Goal: Task Accomplishment & Management: Use online tool/utility

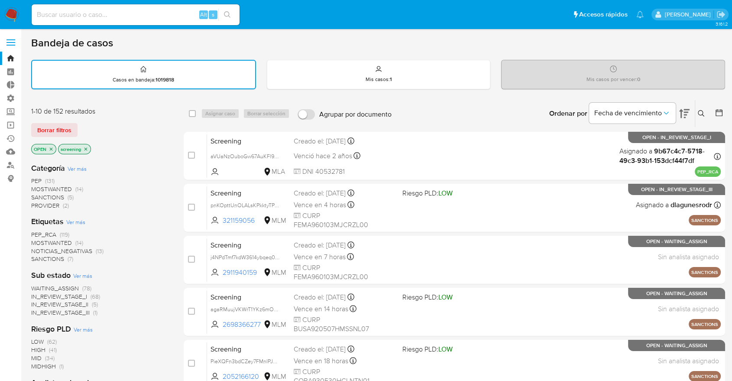
click at [80, 126] on div "Borrar filtros" at bounding box center [100, 130] width 139 height 14
click at [42, 239] on span "MOSTWANTED" at bounding box center [51, 242] width 41 height 9
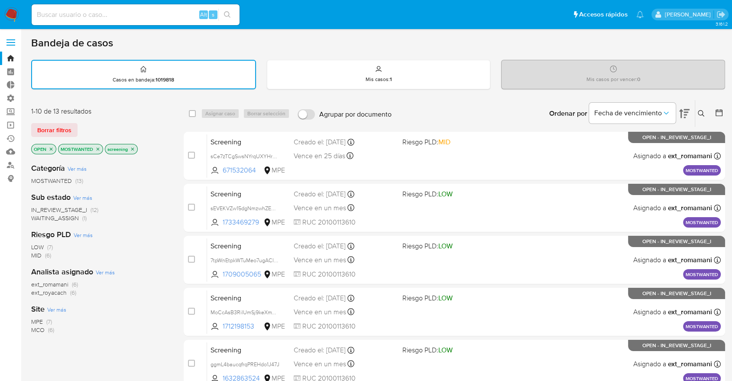
click at [97, 148] on icon "close-filter" at bounding box center [97, 148] width 5 height 5
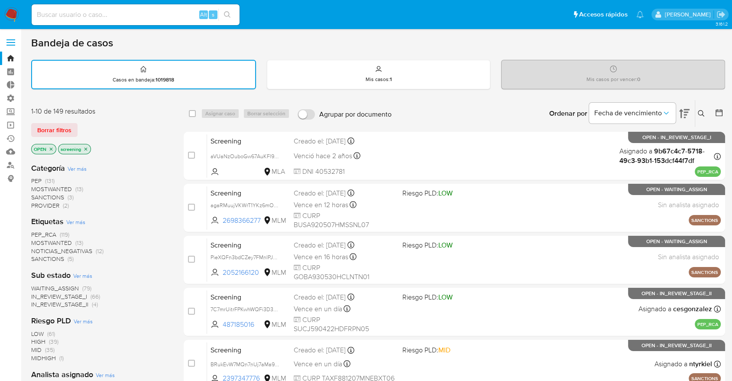
click at [37, 256] on span "SANCTIONS" at bounding box center [47, 258] width 33 height 9
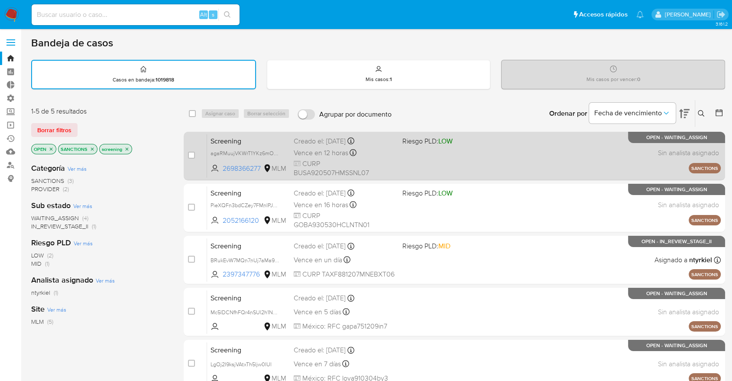
click at [270, 141] on span "Screening" at bounding box center [248, 140] width 76 height 11
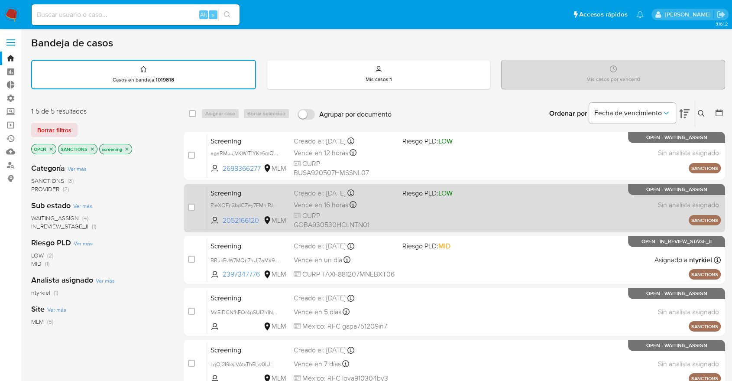
click at [254, 192] on span "Screening" at bounding box center [248, 192] width 76 height 11
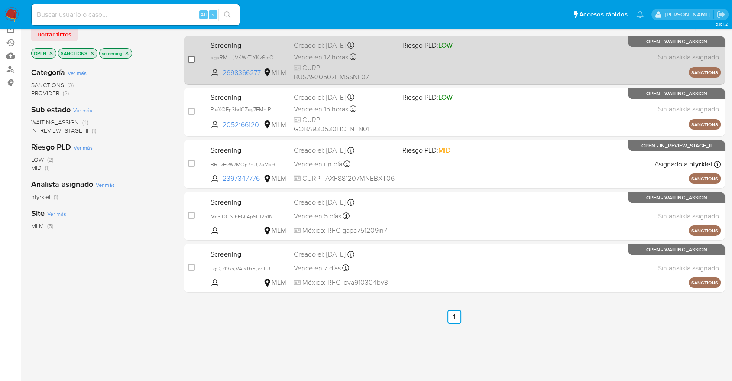
scroll to position [96, 0]
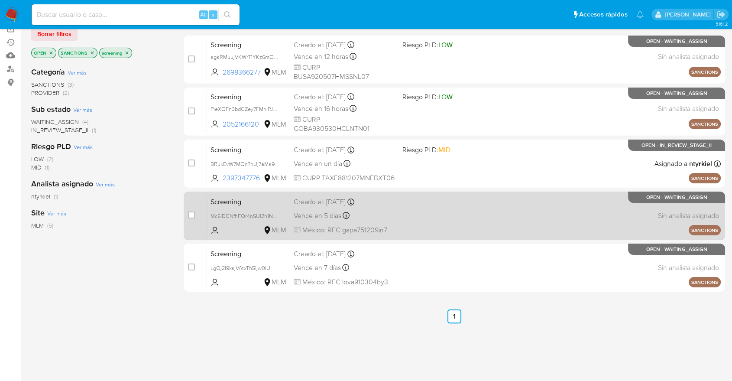
click at [264, 196] on span "Screening" at bounding box center [248, 200] width 76 height 11
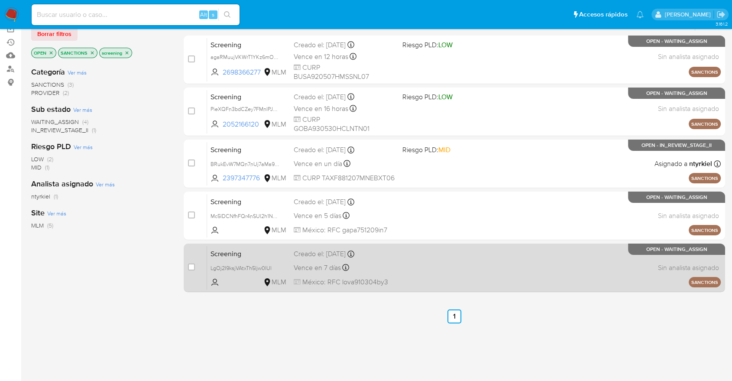
click at [252, 255] on span "Screening" at bounding box center [248, 252] width 76 height 11
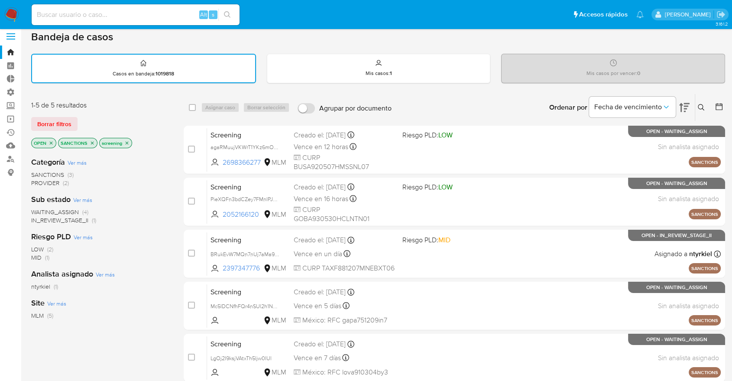
scroll to position [0, 0]
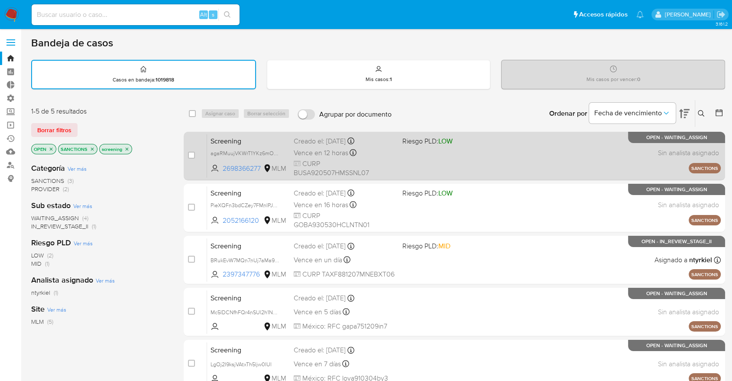
click at [269, 135] on span "Screening" at bounding box center [248, 140] width 76 height 11
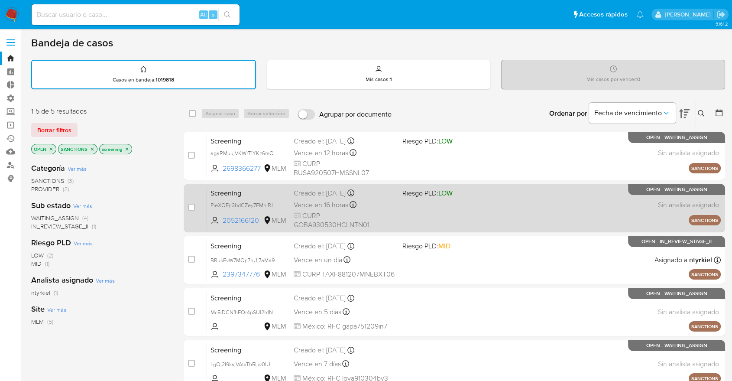
click at [259, 190] on span "Screening" at bounding box center [248, 192] width 76 height 11
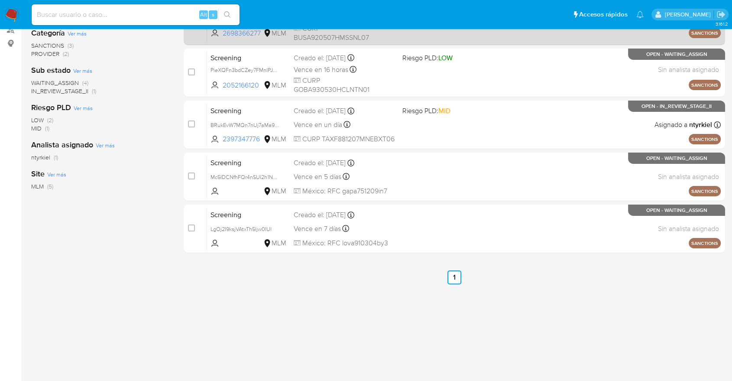
scroll to position [144, 0]
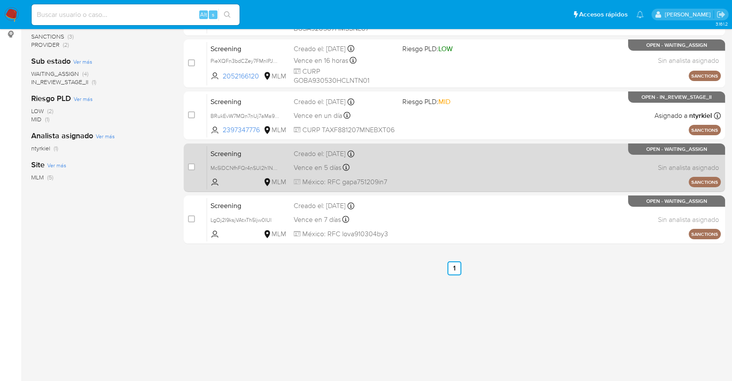
click at [256, 154] on span "Screening" at bounding box center [248, 152] width 76 height 11
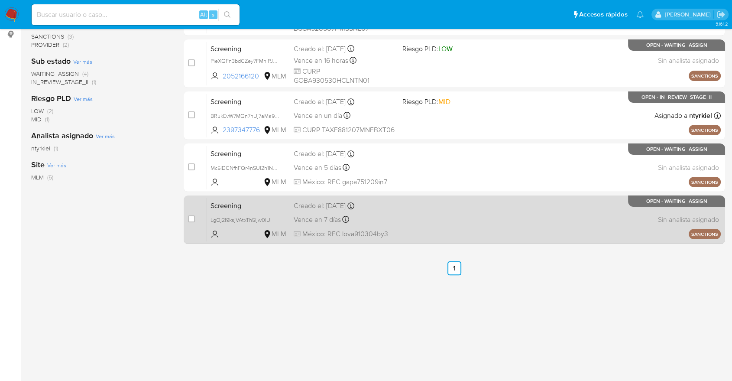
click at [277, 199] on span "Screening" at bounding box center [248, 204] width 76 height 11
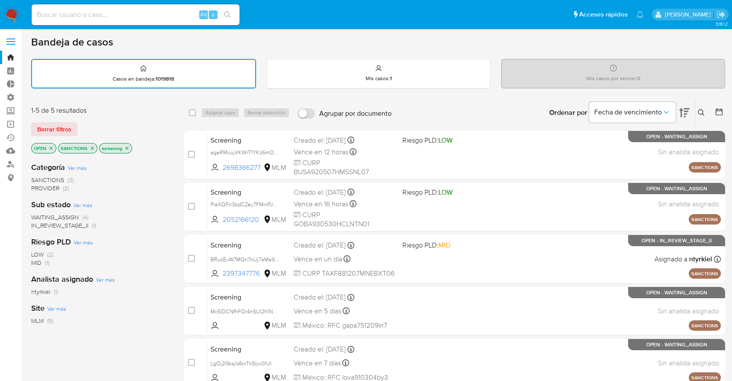
scroll to position [0, 0]
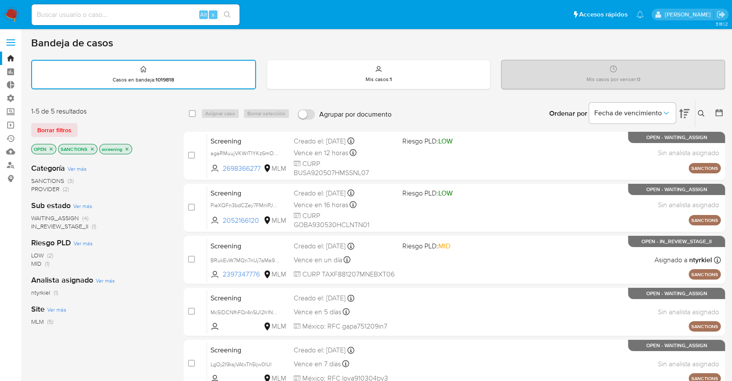
click at [92, 148] on icon "close-filter" at bounding box center [92, 148] width 3 height 3
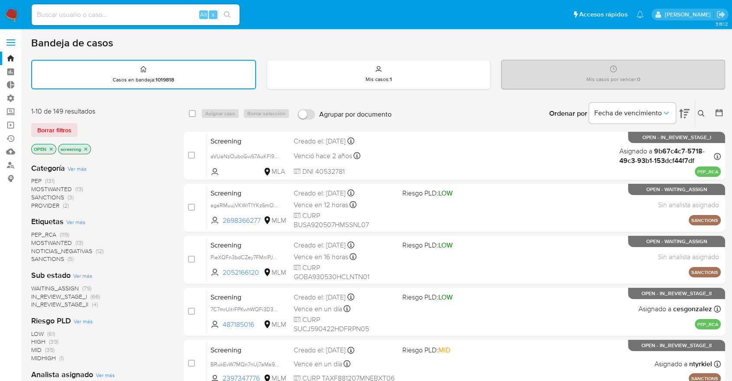
click at [86, 126] on div "Borrar filtros" at bounding box center [100, 130] width 139 height 14
click at [40, 241] on span "MOSTWANTED" at bounding box center [51, 242] width 41 height 9
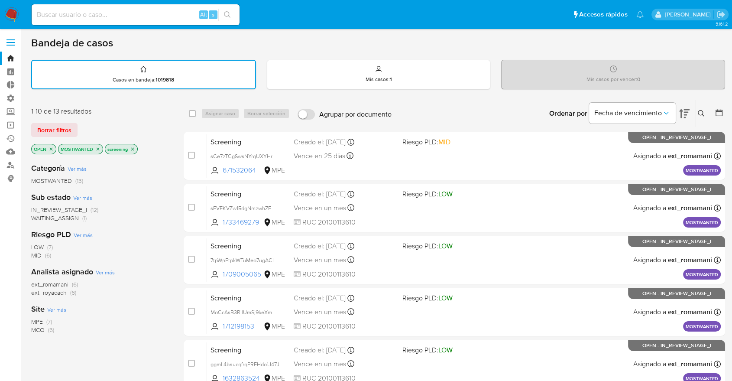
click at [96, 147] on icon "close-filter" at bounding box center [97, 148] width 5 height 5
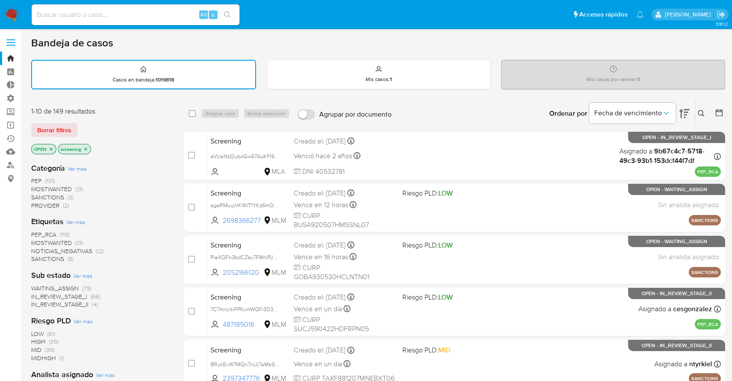
click at [34, 231] on span "PEP_RCA" at bounding box center [43, 234] width 25 height 9
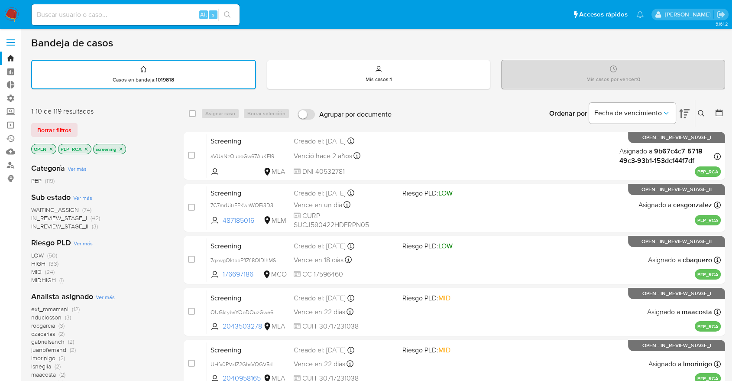
click at [80, 128] on div "Borrar filtros" at bounding box center [100, 130] width 139 height 14
click at [39, 207] on span "WAITING_ASSIGN" at bounding box center [55, 209] width 48 height 9
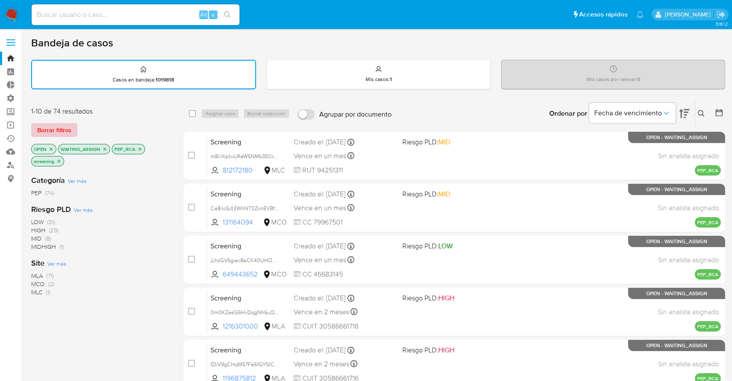
click at [66, 127] on span "Borrar filtros" at bounding box center [54, 130] width 34 height 12
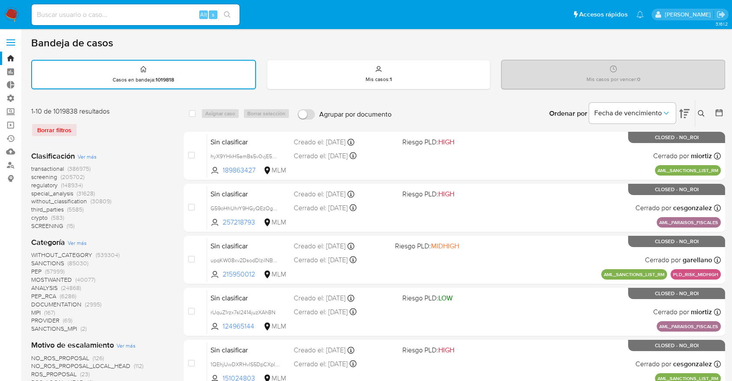
click at [35, 184] on span "regulatory" at bounding box center [44, 185] width 26 height 9
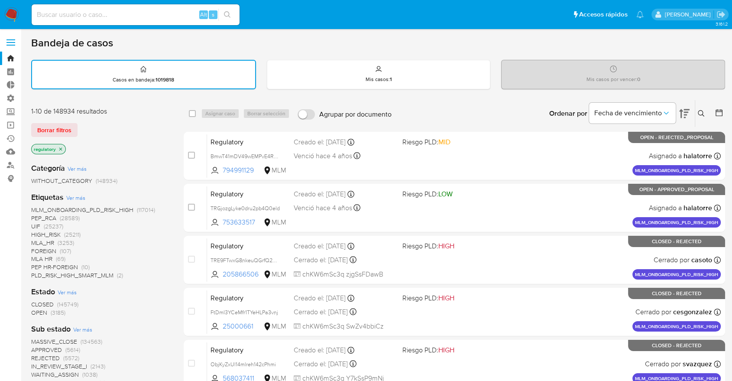
click at [38, 308] on span "OPEN" at bounding box center [39, 312] width 16 height 9
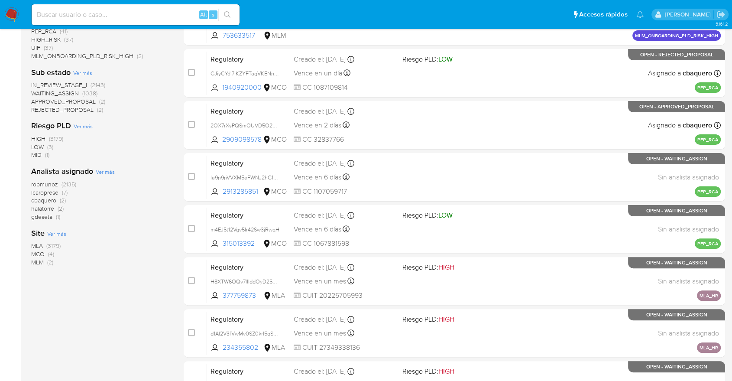
scroll to position [192, 0]
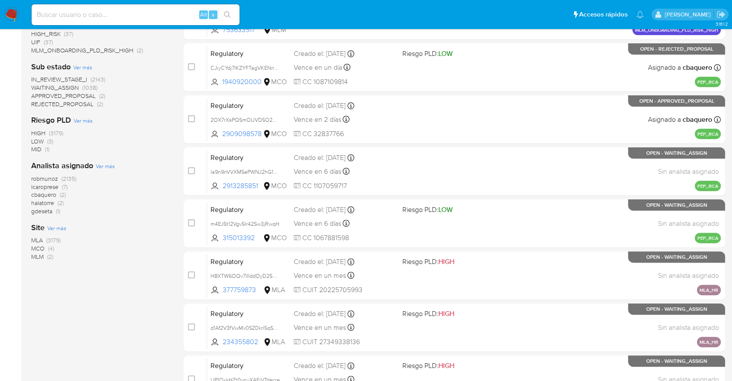
click at [35, 246] on span "MCO" at bounding box center [37, 248] width 13 height 9
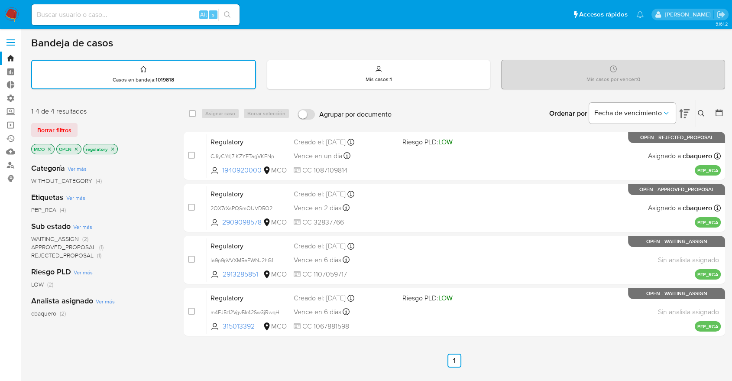
click at [112, 119] on div "1-4 de 4 resultados Borrar filtros MCO OPEN regulatory" at bounding box center [100, 131] width 139 height 49
click at [75, 129] on button "Borrar filtros" at bounding box center [54, 130] width 46 height 14
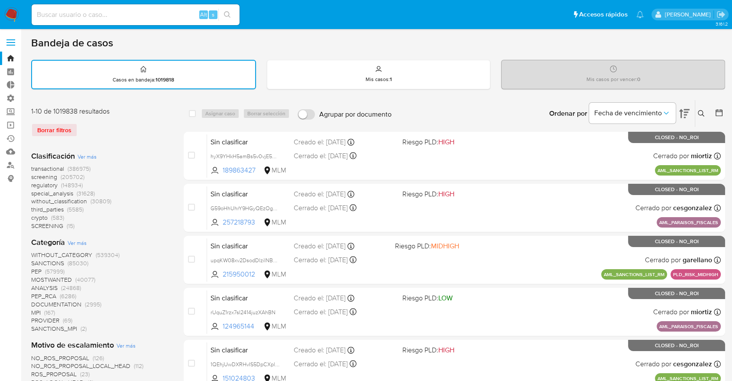
click at [33, 176] on span "screening" at bounding box center [44, 176] width 26 height 9
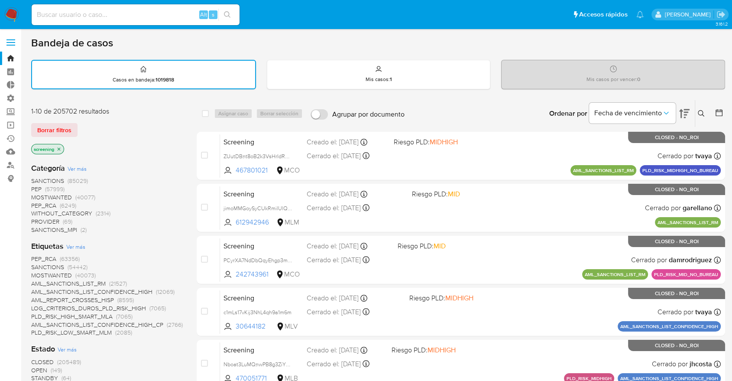
click at [85, 126] on div "Borrar filtros" at bounding box center [100, 130] width 139 height 14
click at [86, 130] on div "Borrar filtros" at bounding box center [100, 130] width 139 height 14
drag, startPoint x: 71, startPoint y: 143, endPoint x: 13, endPoint y: 95, distance: 76.0
click at [71, 144] on div "screening" at bounding box center [100, 150] width 139 height 12
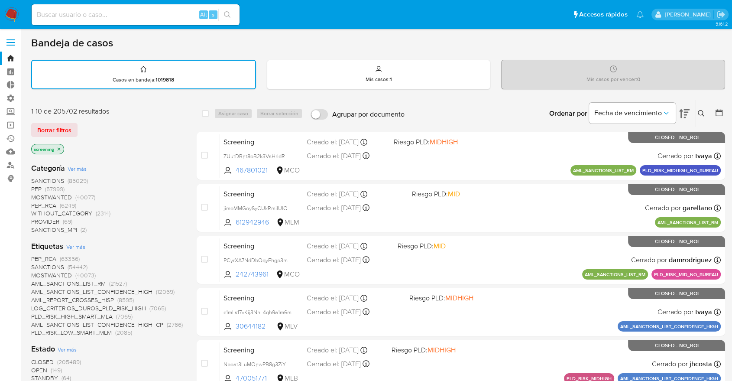
click at [81, 124] on div "Borrar filtros" at bounding box center [100, 130] width 139 height 14
click at [80, 126] on div "Borrar filtros" at bounding box center [100, 130] width 139 height 14
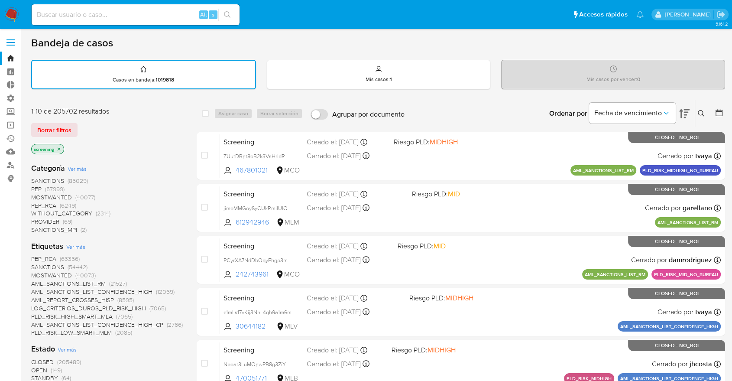
click at [80, 126] on div "Borrar filtros" at bounding box center [100, 130] width 139 height 14
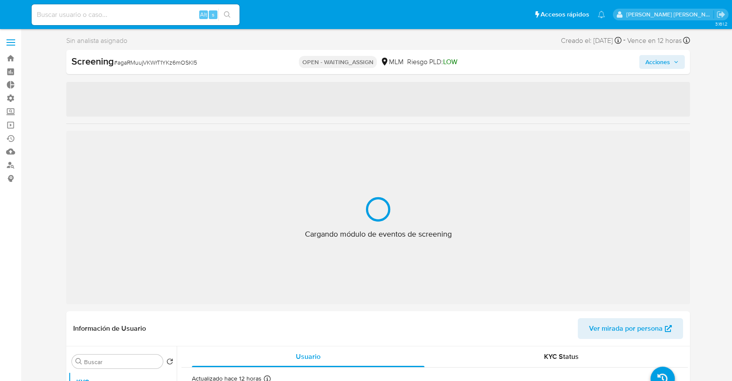
select select "10"
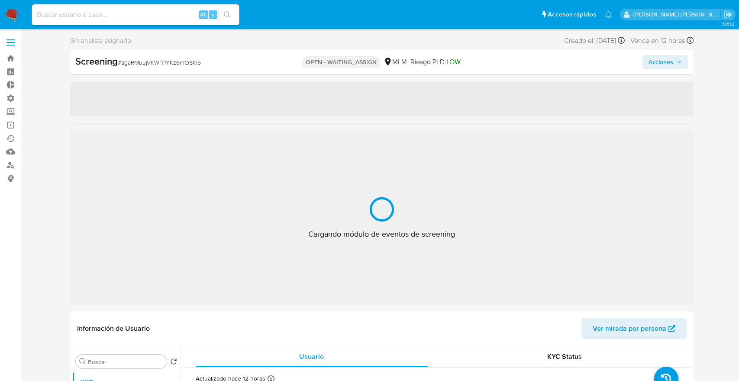
select select "10"
